Goal: Register for event/course: Sign up to attend an event or enroll in a course

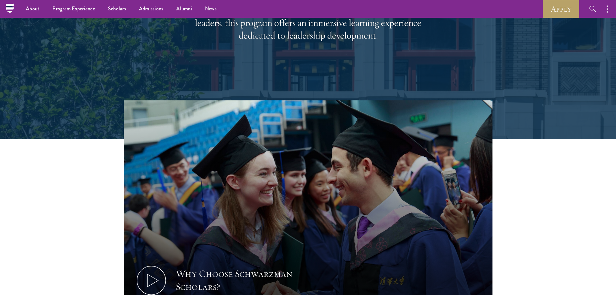
scroll to position [129, 0]
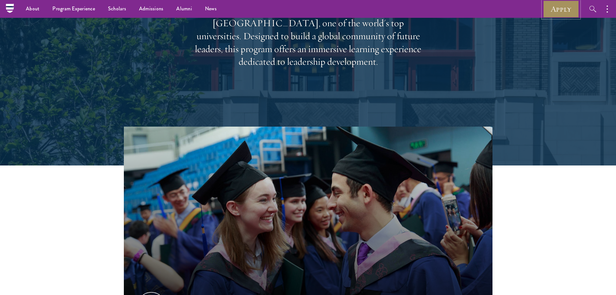
click at [554, 15] on link "Apply" at bounding box center [561, 9] width 36 height 18
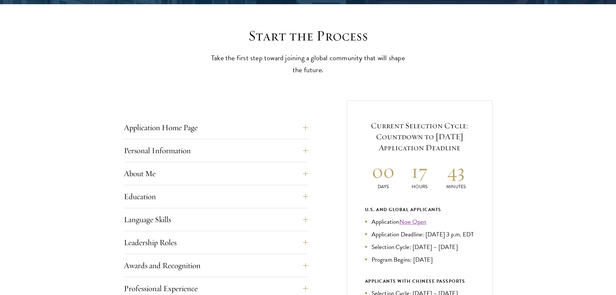
scroll to position [162, 0]
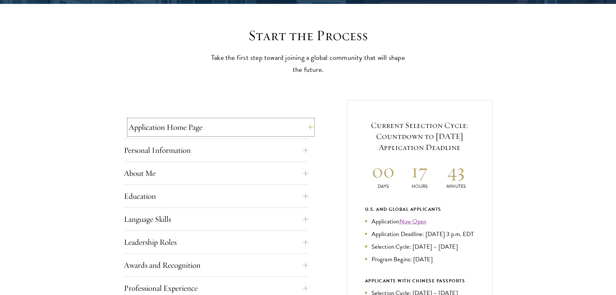
click at [261, 125] on button "Application Home Page" at bounding box center [221, 127] width 184 height 16
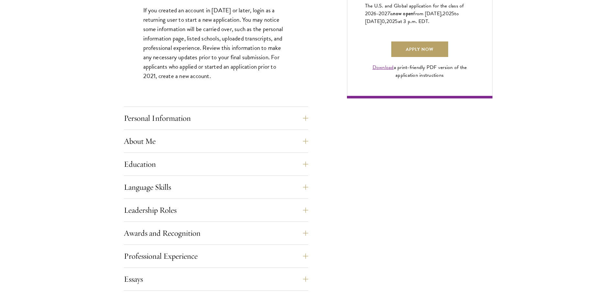
scroll to position [485, 0]
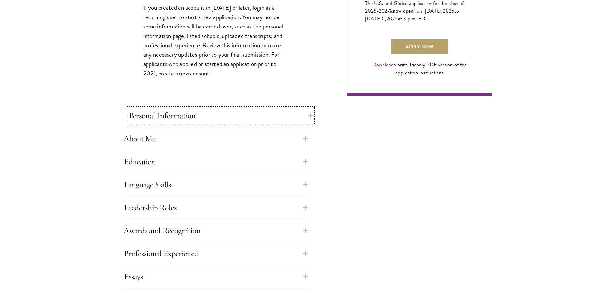
click at [248, 110] on button "Personal Information" at bounding box center [221, 116] width 184 height 16
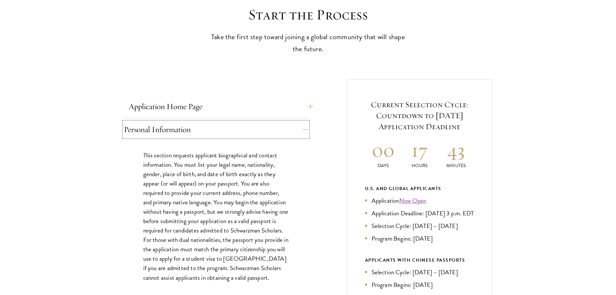
scroll to position [226, 0]
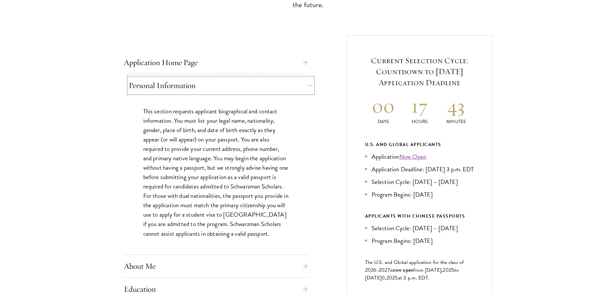
click at [266, 91] on button "Personal Information" at bounding box center [221, 86] width 184 height 16
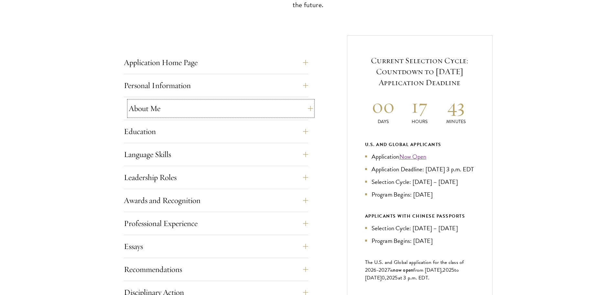
click at [262, 105] on button "About Me" at bounding box center [221, 109] width 184 height 16
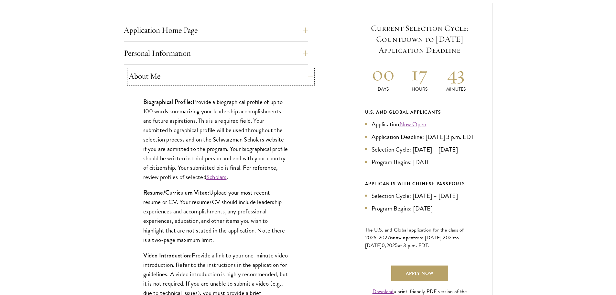
scroll to position [291, 0]
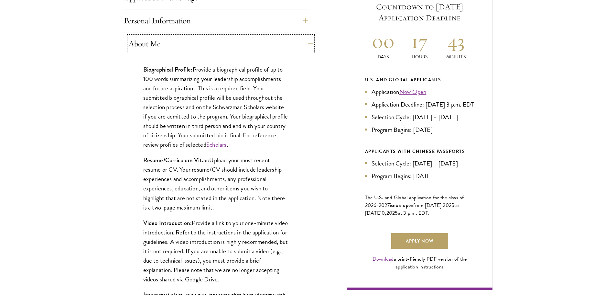
click at [265, 47] on button "About Me" at bounding box center [221, 44] width 184 height 16
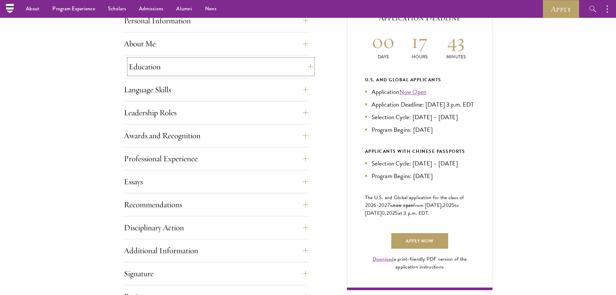
click at [248, 65] on button "Education" at bounding box center [221, 67] width 184 height 16
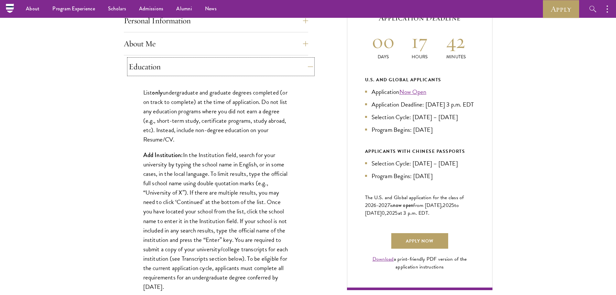
click at [248, 67] on button "Education" at bounding box center [221, 67] width 184 height 16
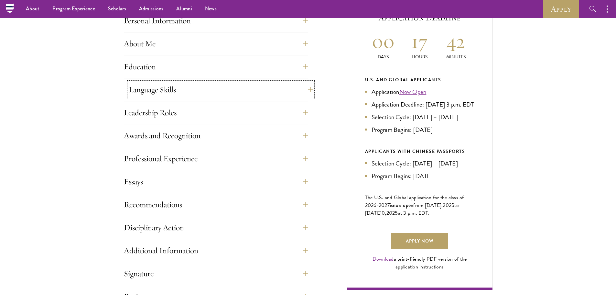
click at [235, 90] on button "Language Skills" at bounding box center [221, 90] width 184 height 16
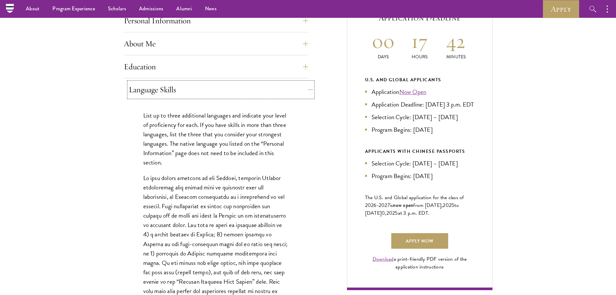
click at [235, 90] on button "Language Skills" at bounding box center [221, 90] width 184 height 16
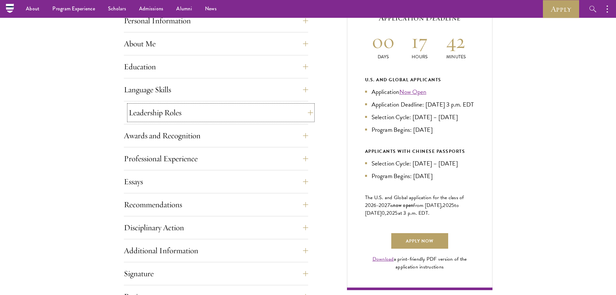
click at [232, 111] on button "Leadership Roles" at bounding box center [221, 113] width 184 height 16
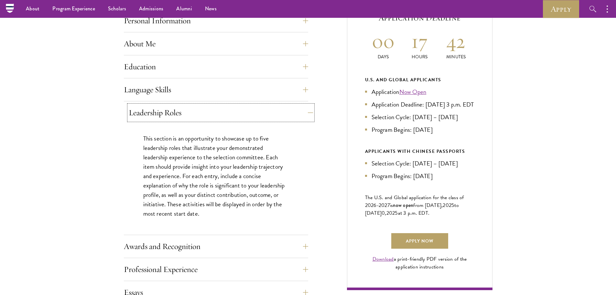
click at [231, 117] on button "Leadership Roles" at bounding box center [221, 113] width 184 height 16
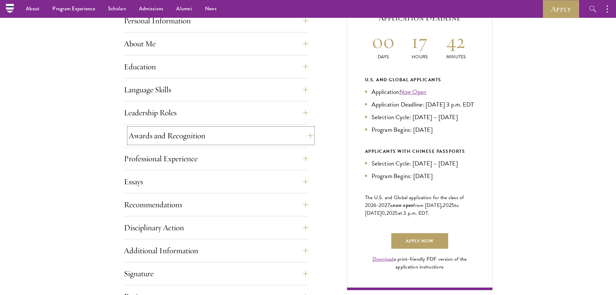
click at [224, 133] on button "Awards and Recognition" at bounding box center [221, 136] width 184 height 16
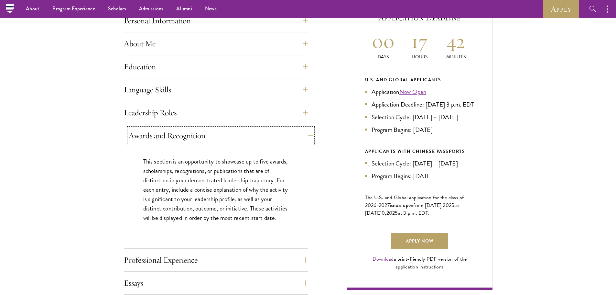
click at [224, 133] on button "Awards and Recognition" at bounding box center [221, 136] width 184 height 16
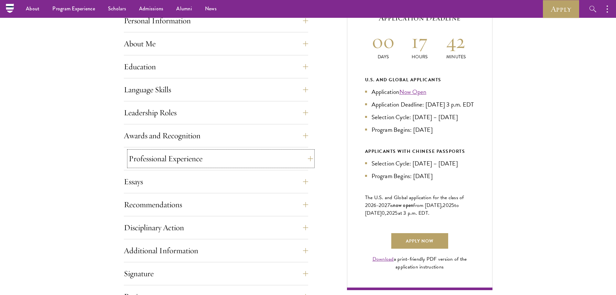
click at [219, 155] on button "Professional Experience" at bounding box center [221, 159] width 184 height 16
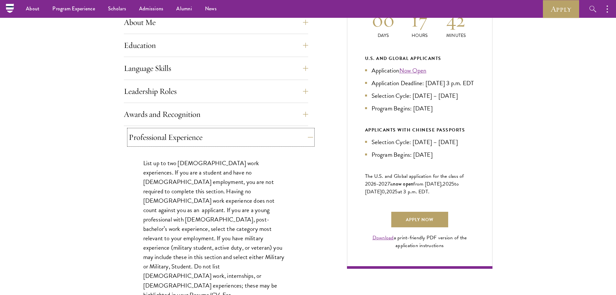
scroll to position [323, 0]
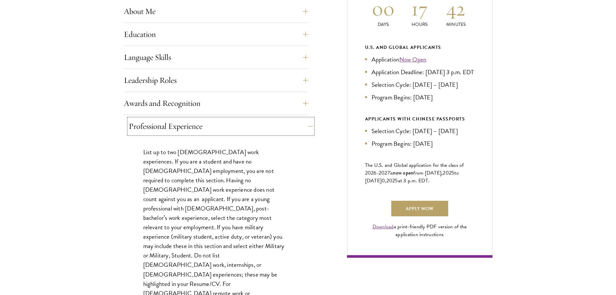
click at [235, 128] on button "Professional Experience" at bounding box center [221, 126] width 184 height 16
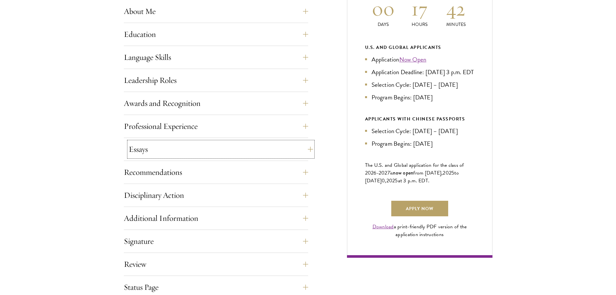
click at [231, 146] on button "Essays" at bounding box center [221, 149] width 184 height 16
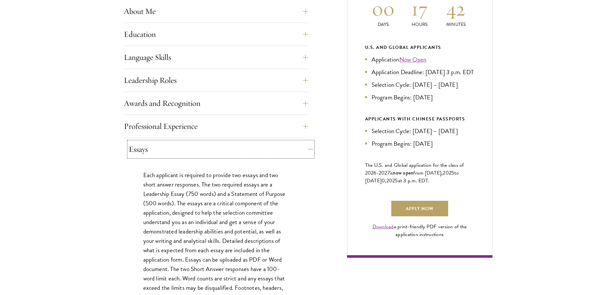
scroll to position [356, 0]
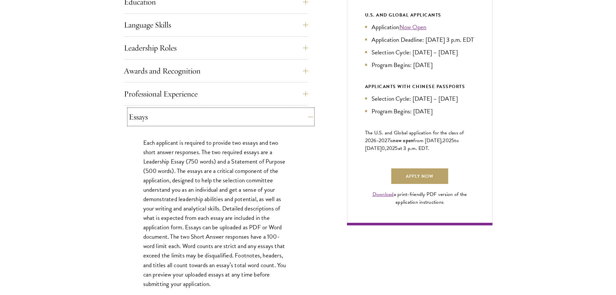
click at [174, 121] on button "Essays" at bounding box center [221, 117] width 184 height 16
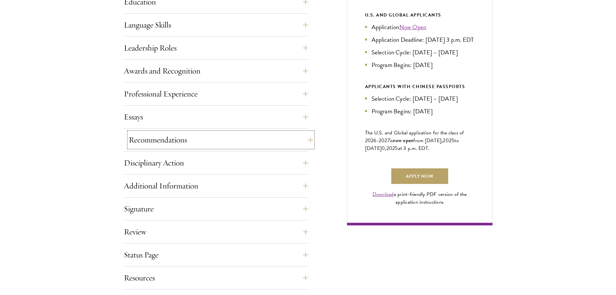
click at [172, 137] on button "Recommendations" at bounding box center [221, 140] width 184 height 16
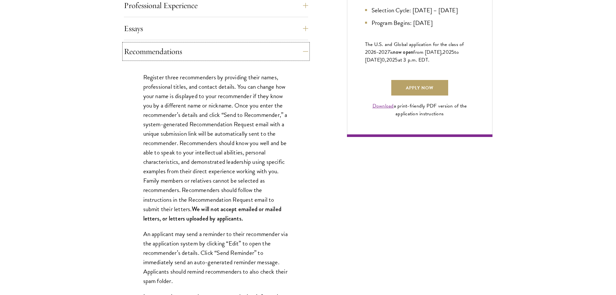
scroll to position [453, 0]
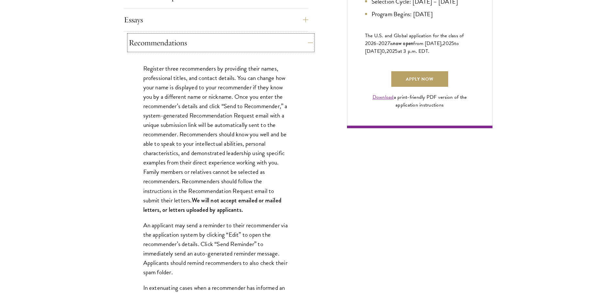
click at [175, 47] on button "Recommendations" at bounding box center [221, 43] width 184 height 16
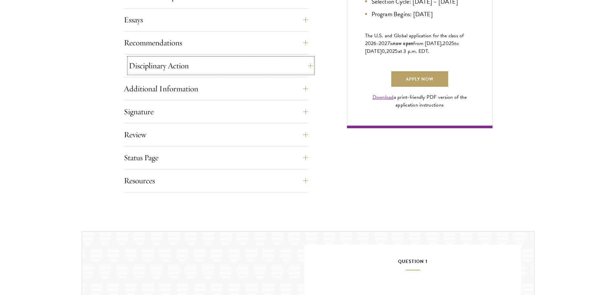
click at [174, 68] on button "Disciplinary Action" at bounding box center [221, 66] width 184 height 16
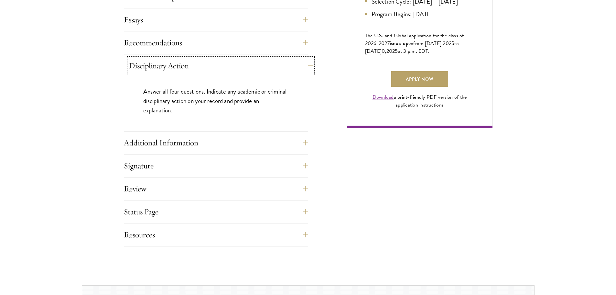
click at [174, 62] on button "Disciplinary Action" at bounding box center [221, 66] width 184 height 16
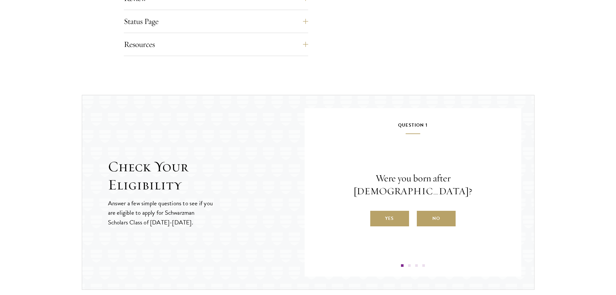
scroll to position [647, 0]
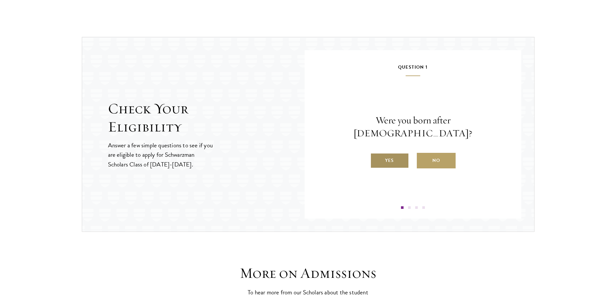
click at [391, 157] on label "Yes" at bounding box center [389, 161] width 39 height 16
click at [376, 157] on input "Yes" at bounding box center [373, 156] width 6 height 6
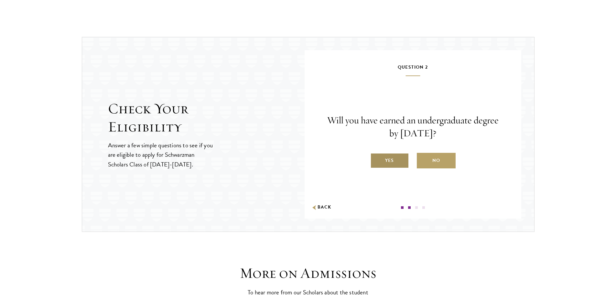
click at [399, 162] on label "Yes" at bounding box center [389, 161] width 39 height 16
click at [376, 159] on input "Yes" at bounding box center [373, 156] width 6 height 6
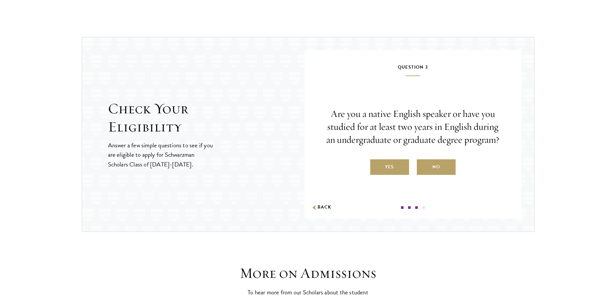
click at [399, 169] on label "Yes" at bounding box center [389, 167] width 39 height 16
click at [376, 166] on input "Yes" at bounding box center [373, 163] width 6 height 6
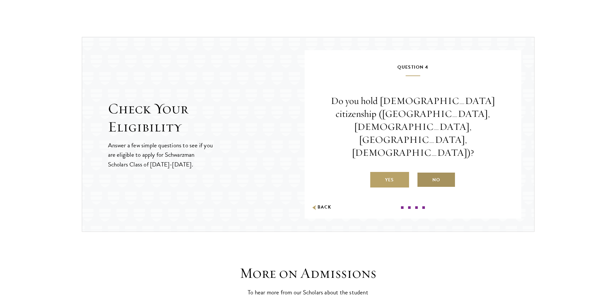
click at [430, 172] on label "No" at bounding box center [436, 180] width 39 height 16
click at [423, 173] on input "No" at bounding box center [420, 176] width 6 height 6
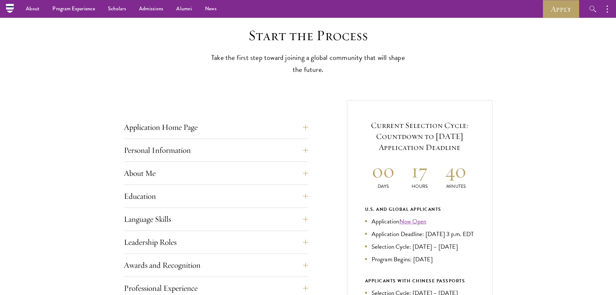
scroll to position [0, 0]
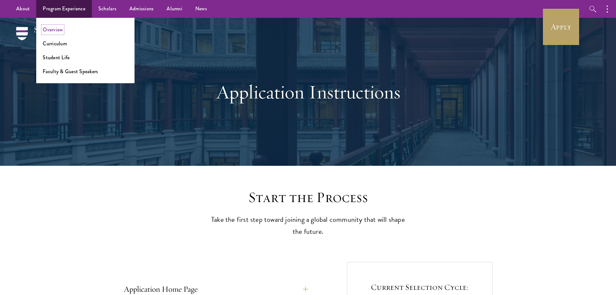
click at [48, 27] on link "Overview" at bounding box center [53, 29] width 20 height 7
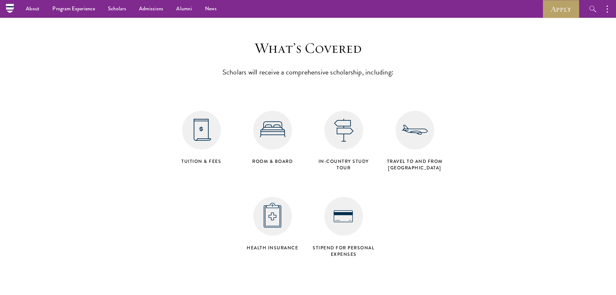
scroll to position [2523, 0]
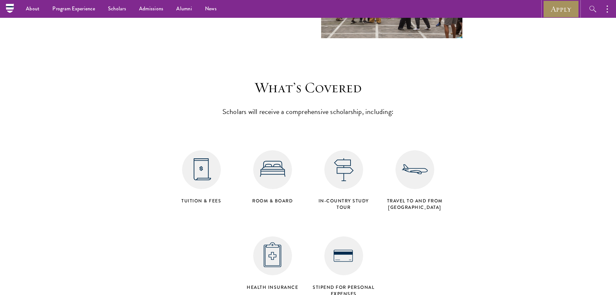
click at [552, 13] on link "Apply" at bounding box center [561, 9] width 36 height 18
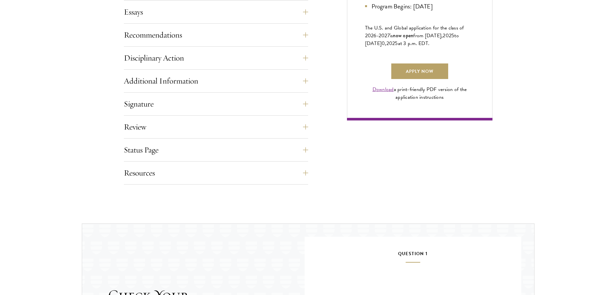
scroll to position [518, 0]
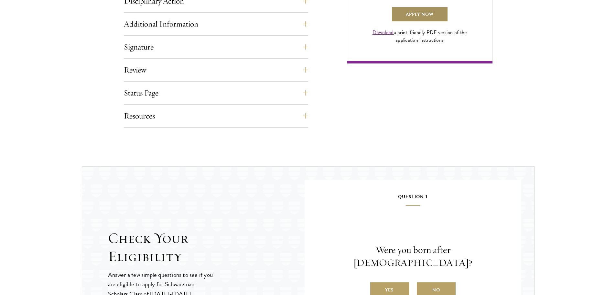
click at [410, 22] on link "Apply Now" at bounding box center [419, 14] width 57 height 16
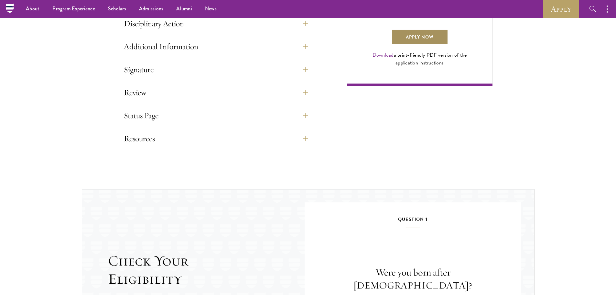
scroll to position [485, 0]
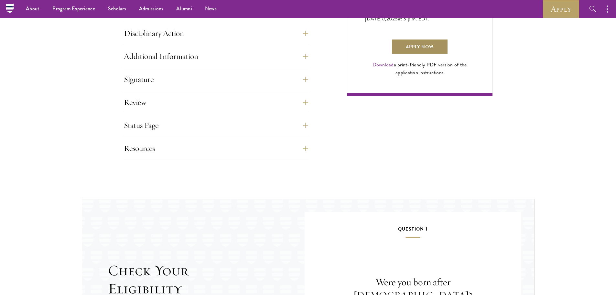
click at [413, 53] on link "Apply Now" at bounding box center [419, 47] width 57 height 16
